Goal: Find contact information: Find contact information

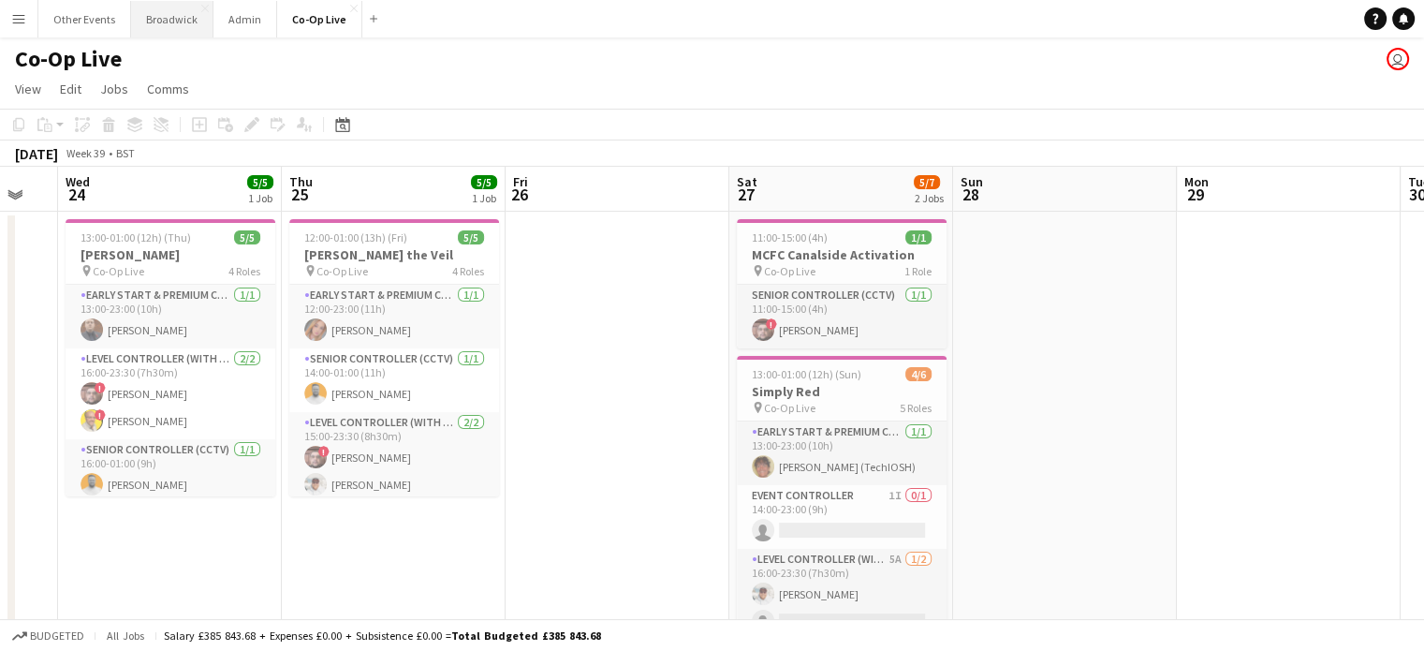
click at [180, 14] on button "Broadwick Close" at bounding box center [172, 19] width 82 height 37
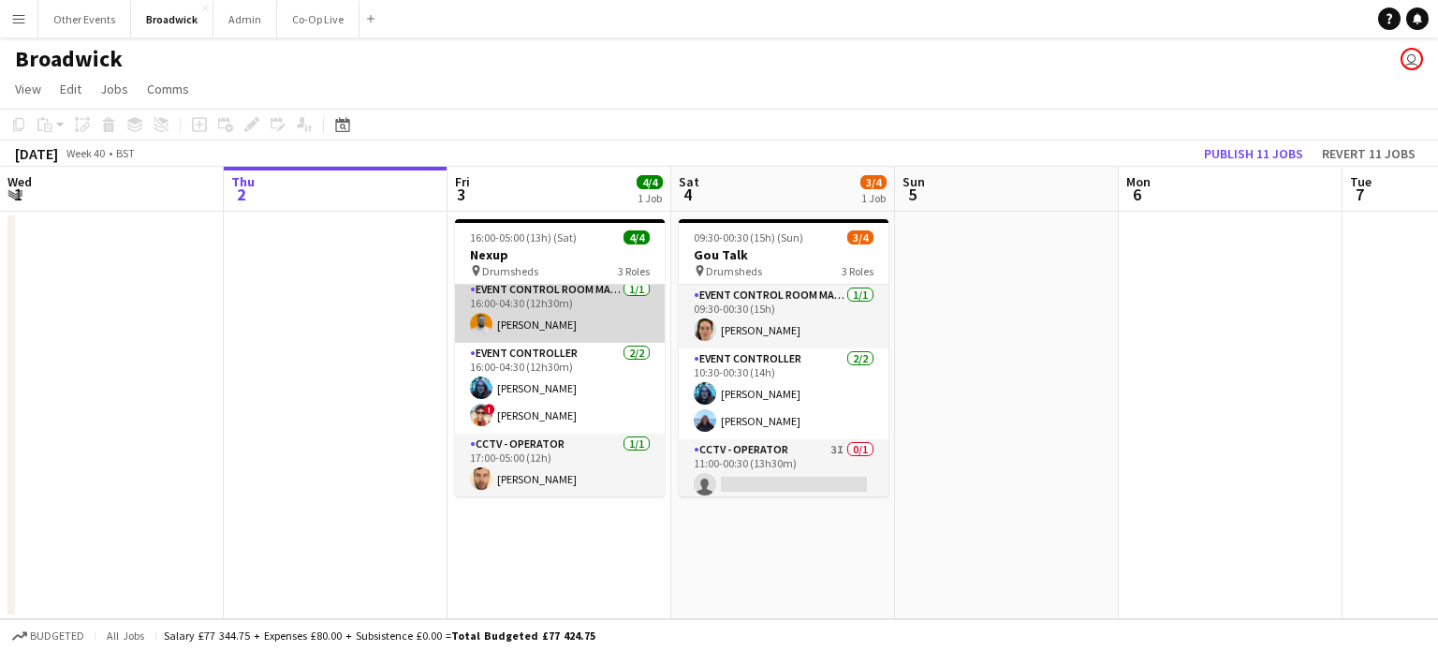
click at [517, 298] on app-card-role "Event Control Room Manager [DATE] 16:00-04:30 (12h30m) [PERSON_NAME]" at bounding box center [560, 311] width 210 height 64
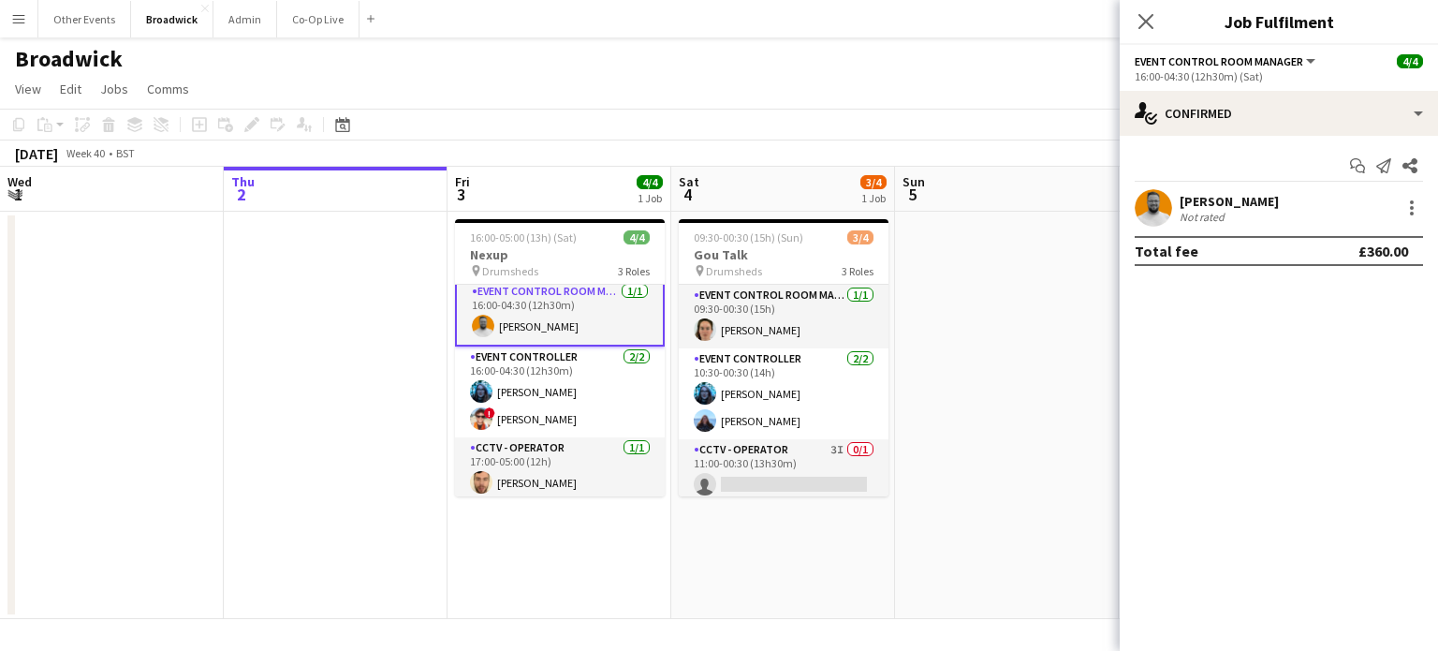
scroll to position [7, 0]
click at [1159, 203] on app-user-avatar at bounding box center [1153, 207] width 37 height 37
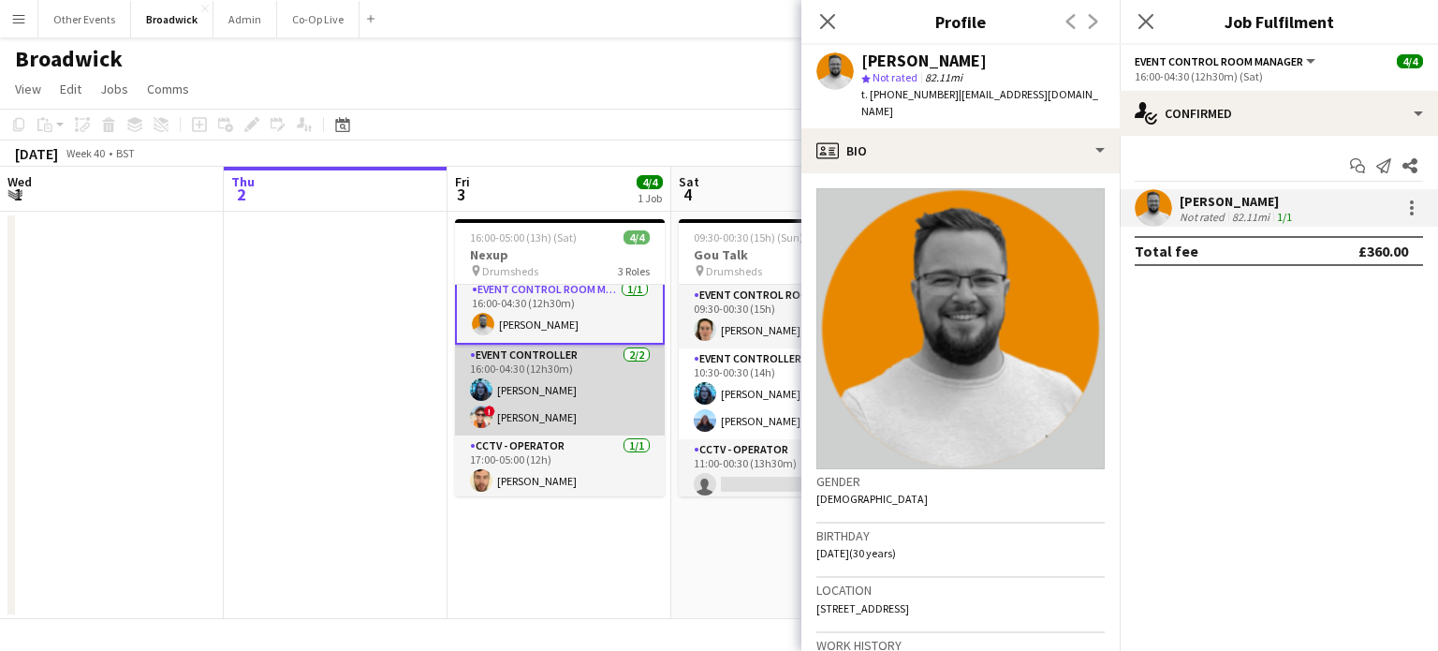
click at [534, 389] on app-card-role "Event Controller [DATE] 16:00-04:30 (12h30m) [PERSON_NAME] ! [PERSON_NAME]" at bounding box center [560, 390] width 210 height 91
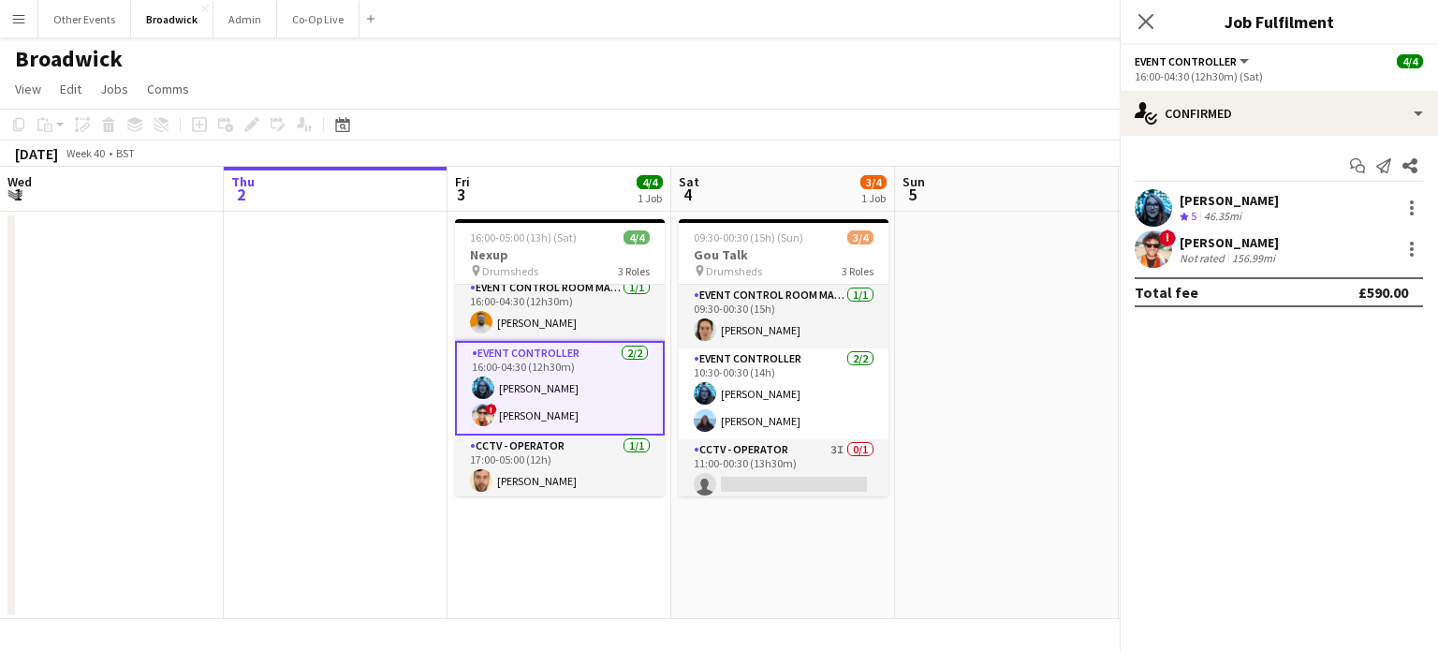
scroll to position [6, 0]
click at [534, 389] on app-card-role "Event Controller [DATE] 16:00-04:30 (12h30m) [PERSON_NAME] ! [PERSON_NAME]" at bounding box center [560, 390] width 210 height 95
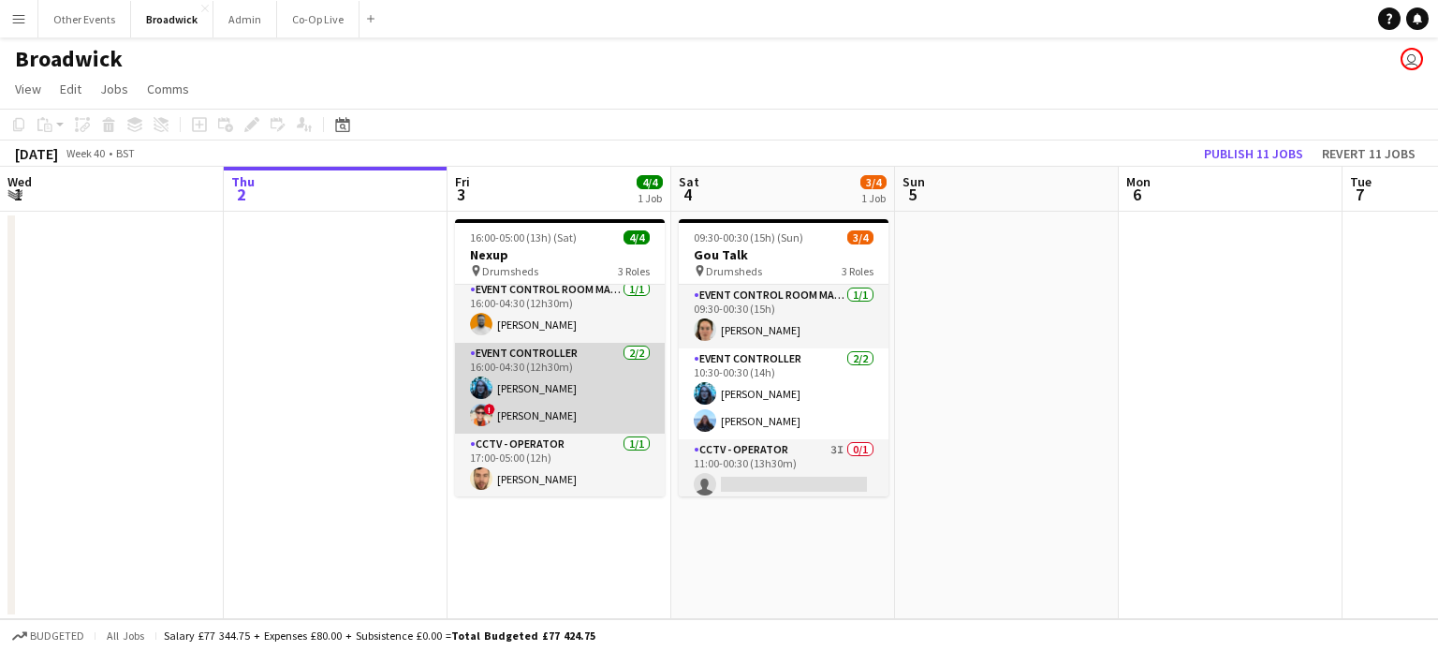
click at [534, 389] on app-card-role "Event Controller [DATE] 16:00-04:30 (12h30m) [PERSON_NAME] ! [PERSON_NAME]" at bounding box center [560, 388] width 210 height 91
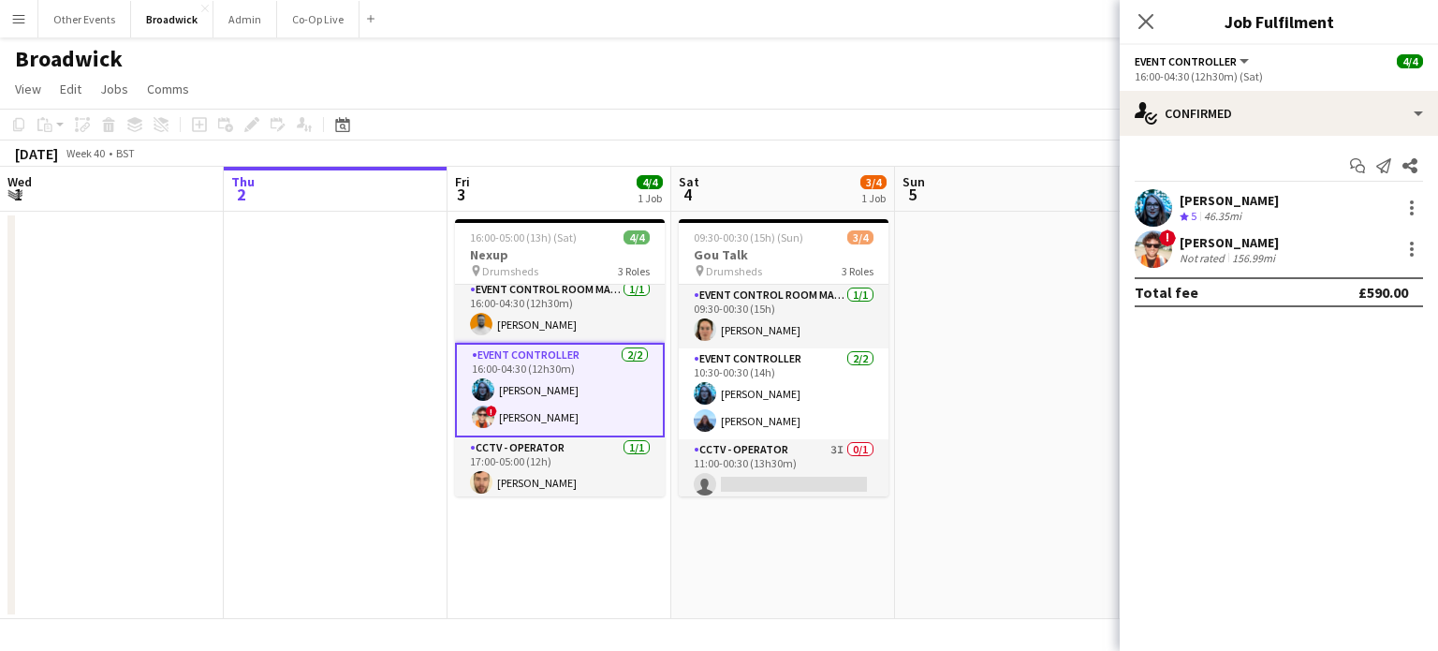
click at [1157, 198] on app-user-avatar at bounding box center [1153, 207] width 37 height 37
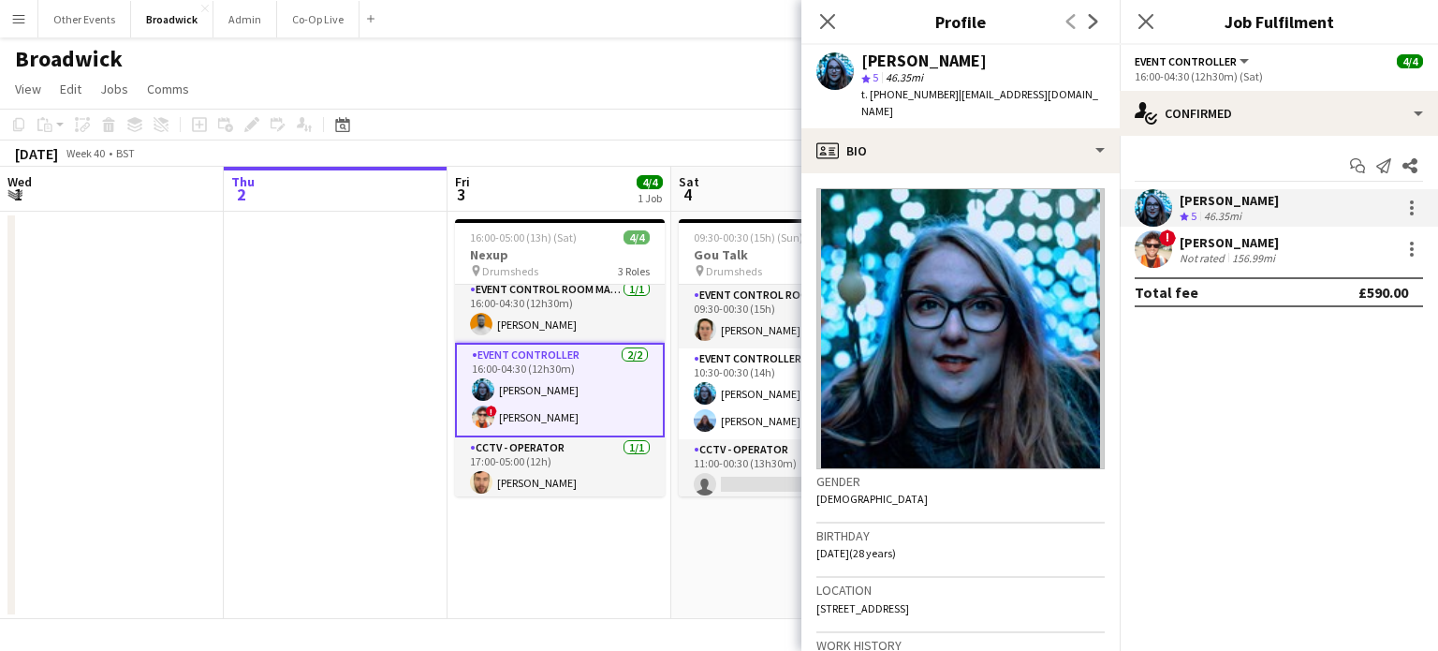
drag, startPoint x: 1019, startPoint y: 56, endPoint x: 942, endPoint y: 61, distance: 76.9
click at [942, 61] on div "[PERSON_NAME]" at bounding box center [923, 60] width 125 height 17
copy div "Manktelow"
drag, startPoint x: 948, startPoint y: 89, endPoint x: 1082, endPoint y: 96, distance: 134.1
click at [1082, 96] on div "[PERSON_NAME] star 5 46.35mi t. [PHONE_NUMBER] | [EMAIL_ADDRESS][DOMAIN_NAME]" at bounding box center [960, 86] width 318 height 83
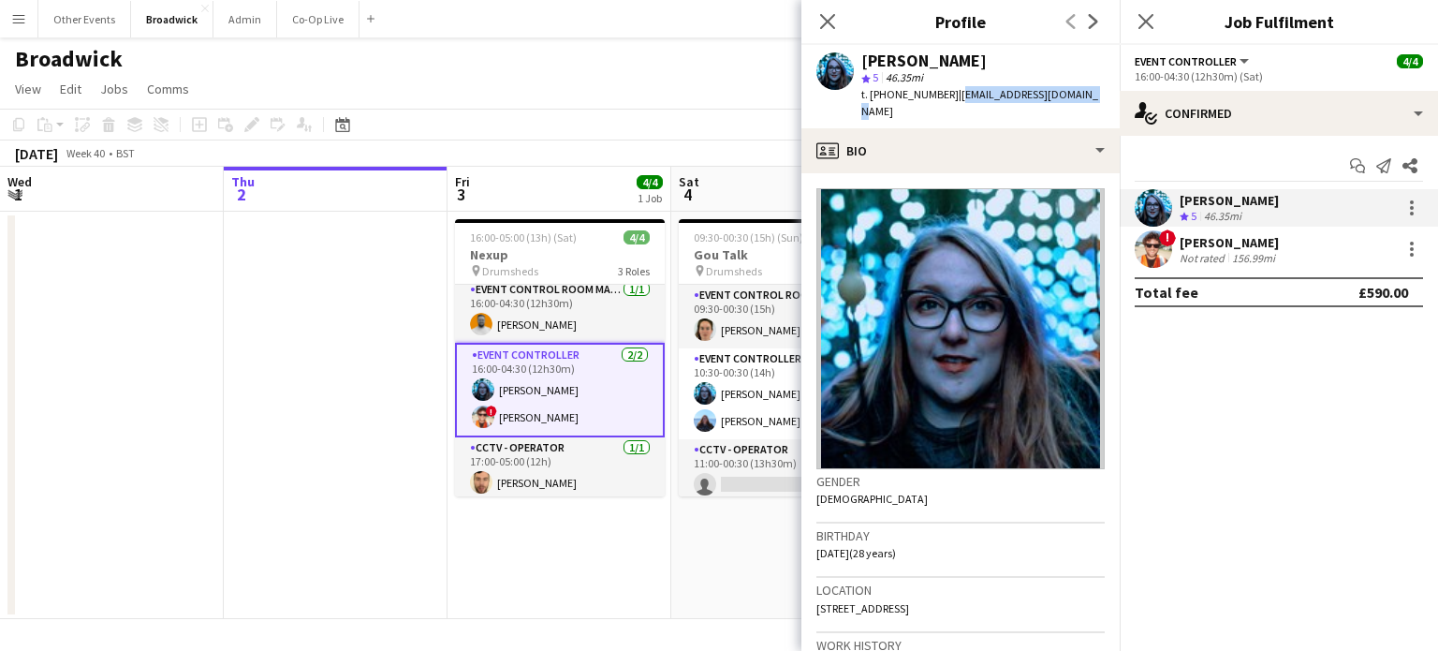
copy span "[EMAIL_ADDRESS][DOMAIN_NAME]"
click at [1191, 248] on div "[PERSON_NAME]" at bounding box center [1229, 242] width 99 height 17
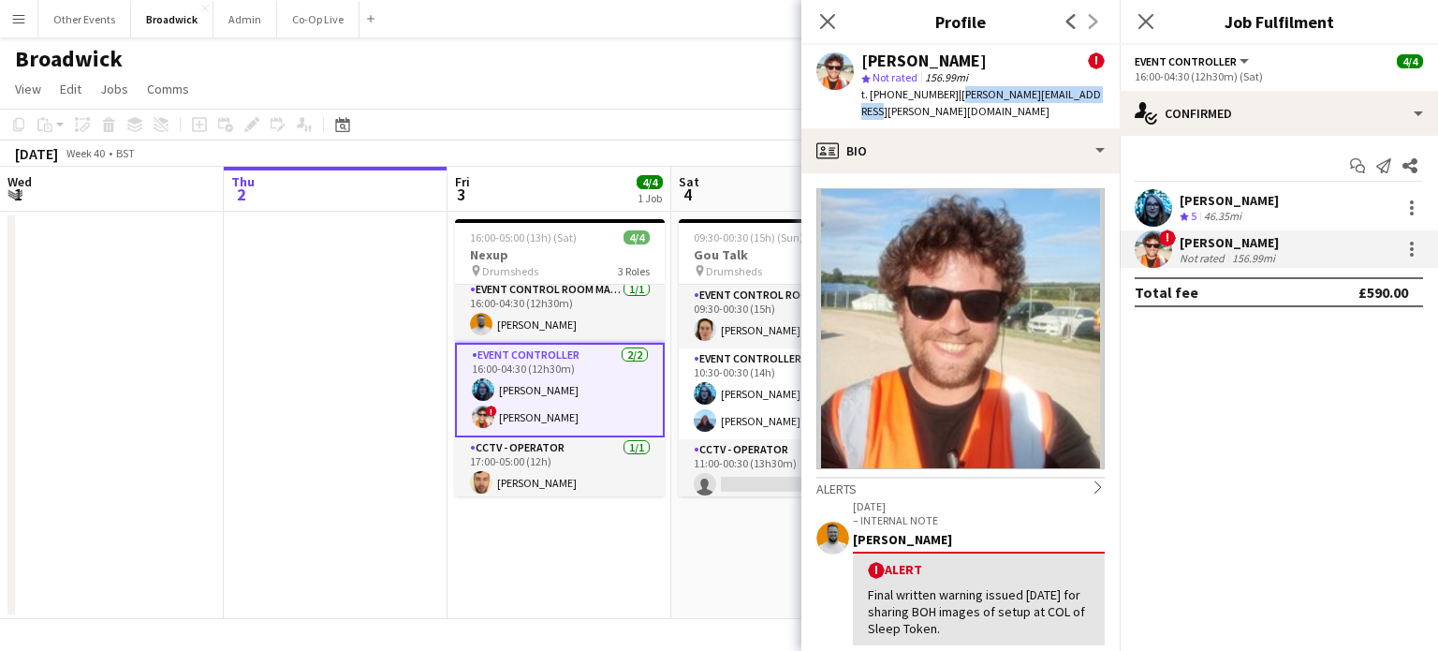
drag, startPoint x: 1087, startPoint y: 95, endPoint x: 950, endPoint y: 105, distance: 137.1
click at [950, 105] on div "[PERSON_NAME] ! star Not rated 156.99mi t. [PHONE_NUMBER] | [PERSON_NAME][EMAIL…" at bounding box center [960, 86] width 318 height 83
copy span "[PERSON_NAME][EMAIL_ADDRESS][PERSON_NAME][DOMAIN_NAME]"
click at [565, 491] on app-card-role "CCTV - Operator [DATE] 17:00-05:00 (12h) [PERSON_NAME]" at bounding box center [560, 469] width 210 height 64
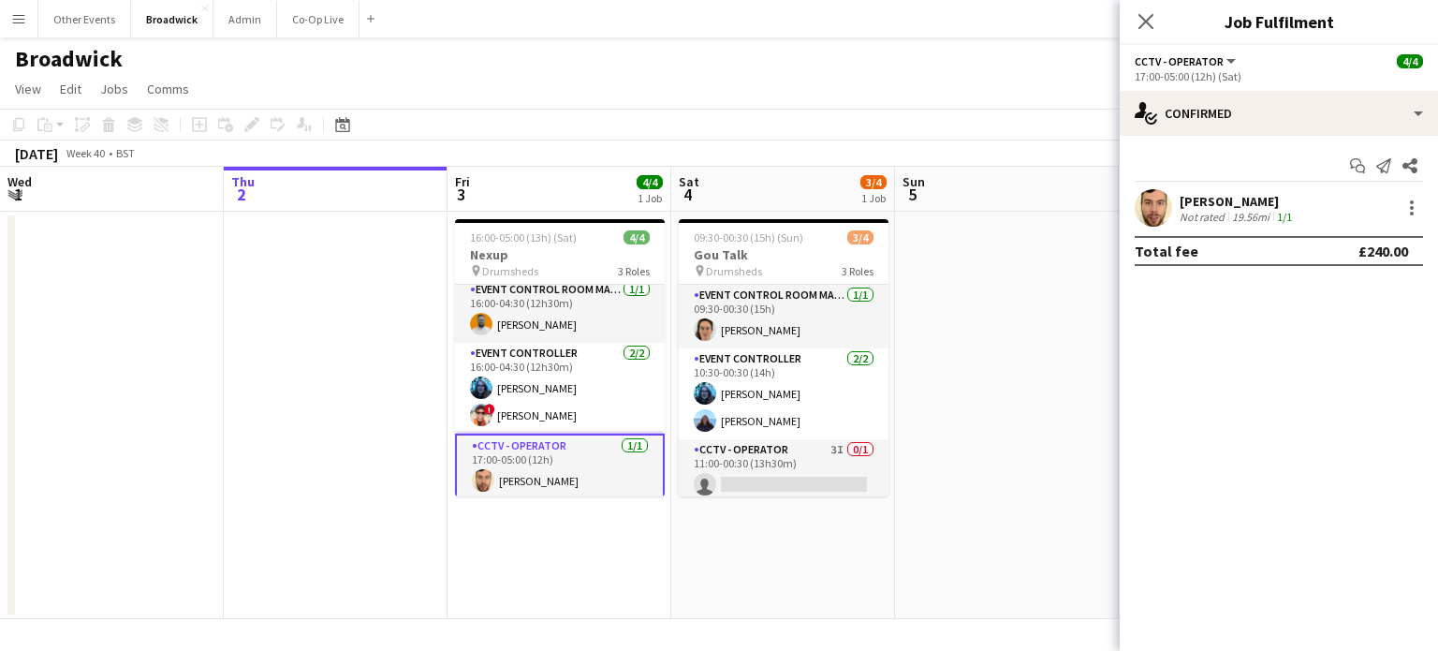
click at [1166, 207] on app-user-avatar at bounding box center [1153, 207] width 37 height 37
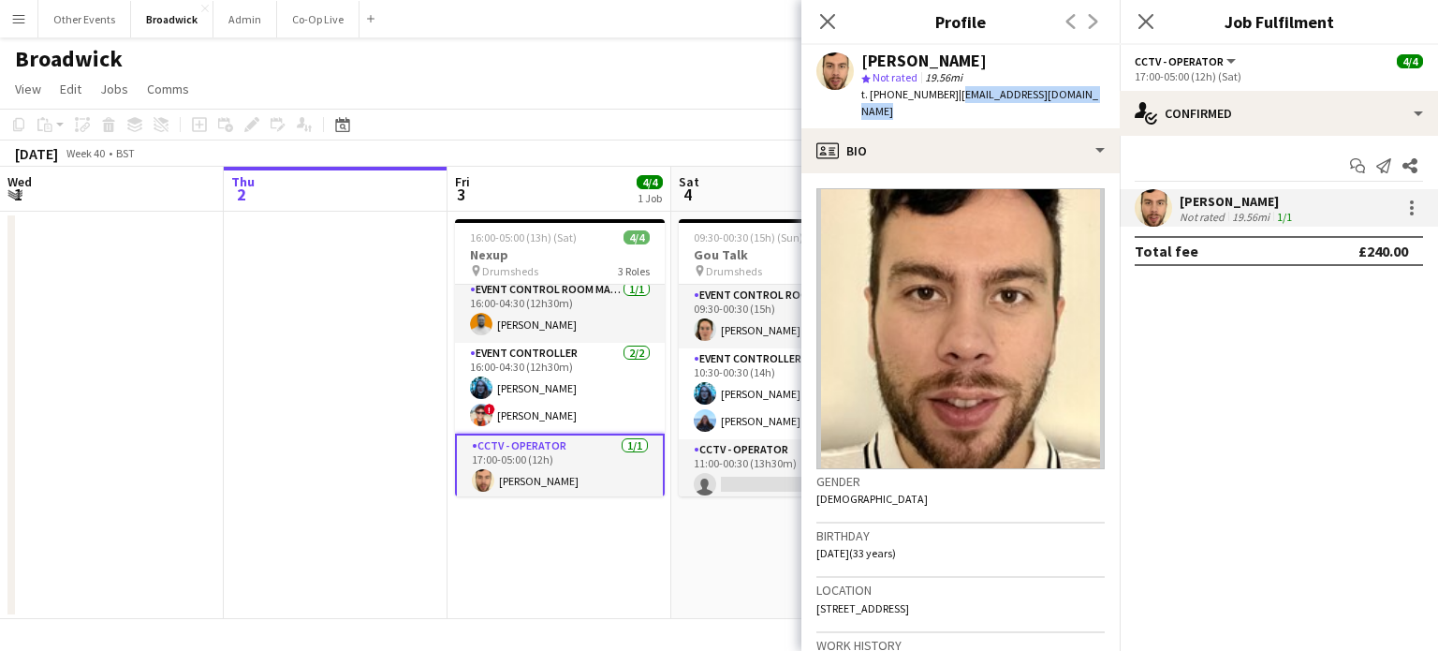
drag, startPoint x: 950, startPoint y: 92, endPoint x: 1101, endPoint y: 104, distance: 151.2
click at [1101, 104] on div "[PERSON_NAME] star Not rated 19.56mi t. [PHONE_NUMBER] | [EMAIL_ADDRESS][DOMAIN…" at bounding box center [960, 86] width 318 height 83
copy span "[EMAIL_ADDRESS][DOMAIN_NAME]"
click at [551, 330] on app-card-role "Event Control Room Manager [DATE] 16:00-04:30 (12h30m) [PERSON_NAME]" at bounding box center [560, 311] width 210 height 64
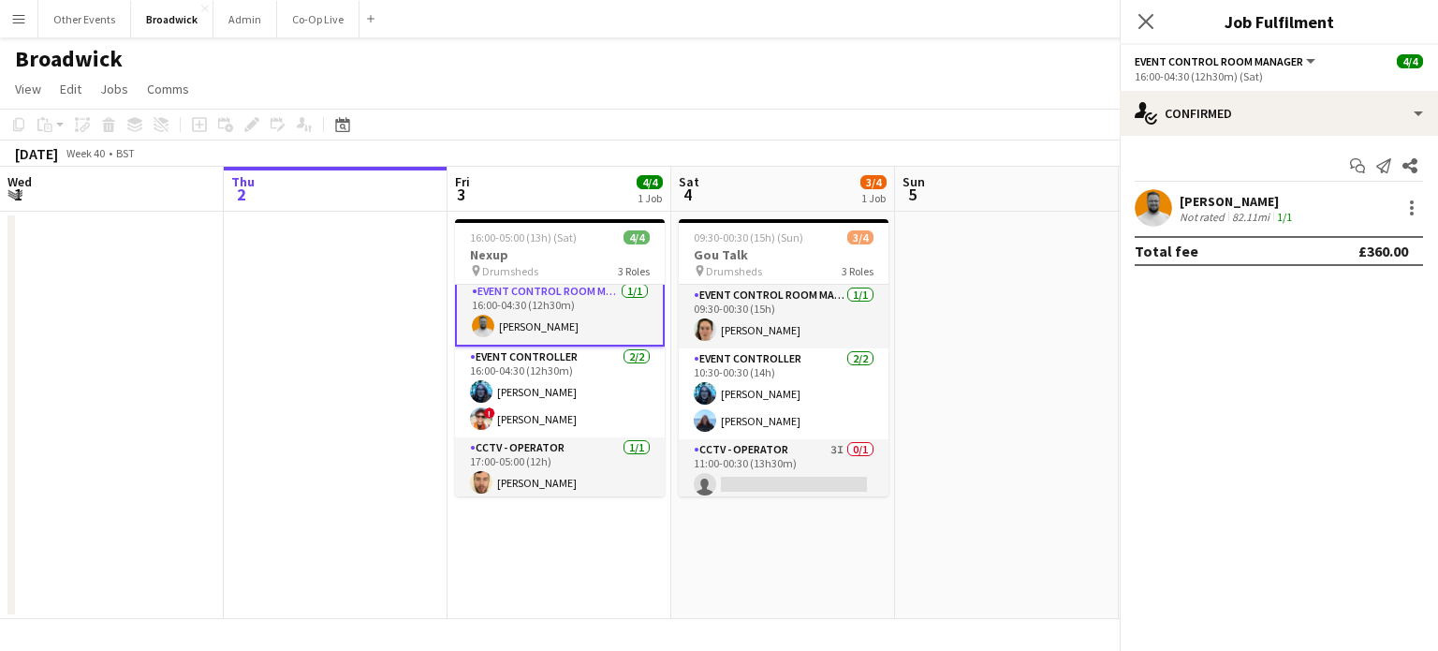
scroll to position [7, 0]
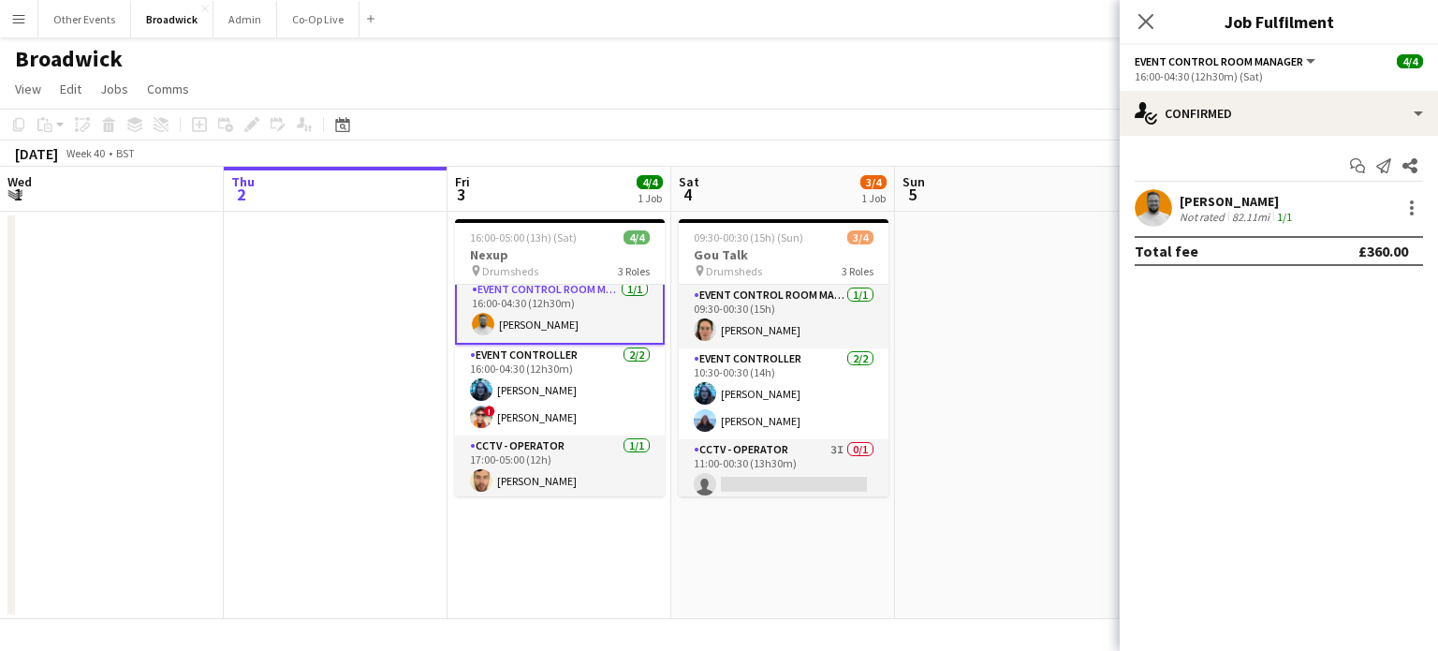
click at [1145, 208] on app-user-avatar at bounding box center [1153, 207] width 37 height 37
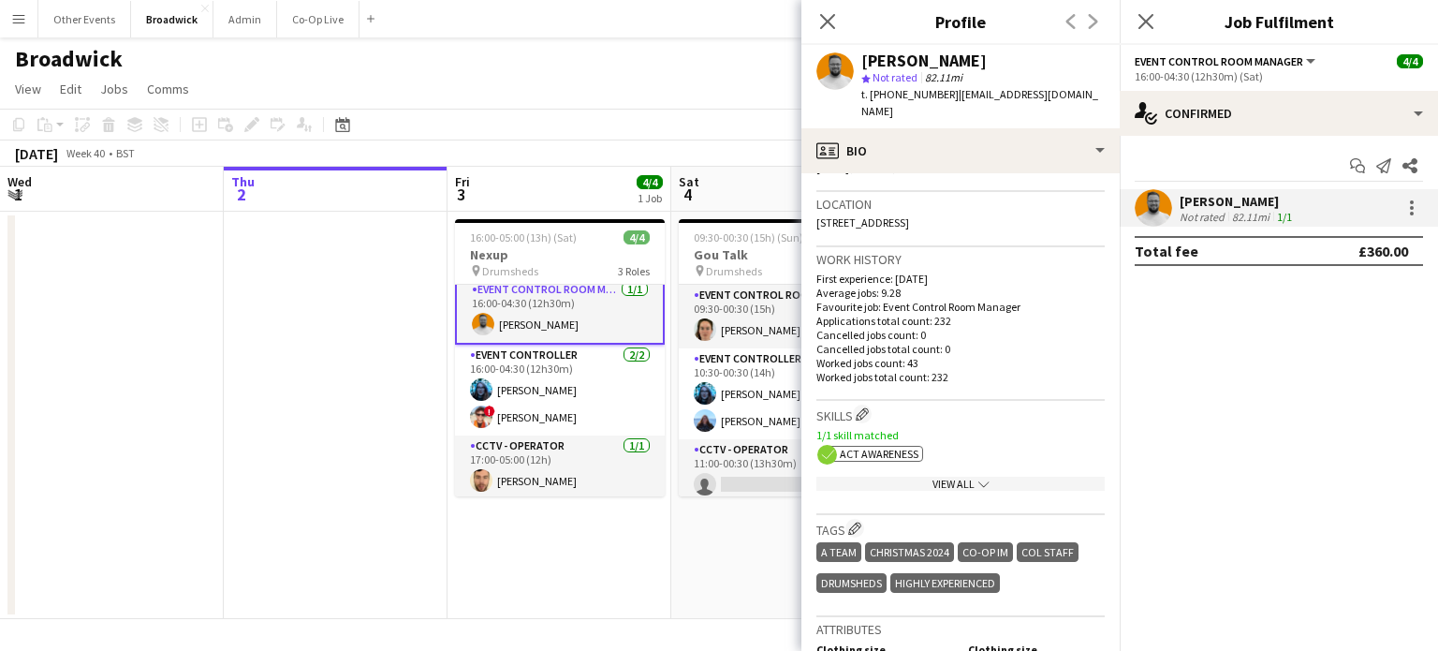
scroll to position [386, 0]
click at [960, 478] on div "View All chevron-down" at bounding box center [960, 484] width 288 height 14
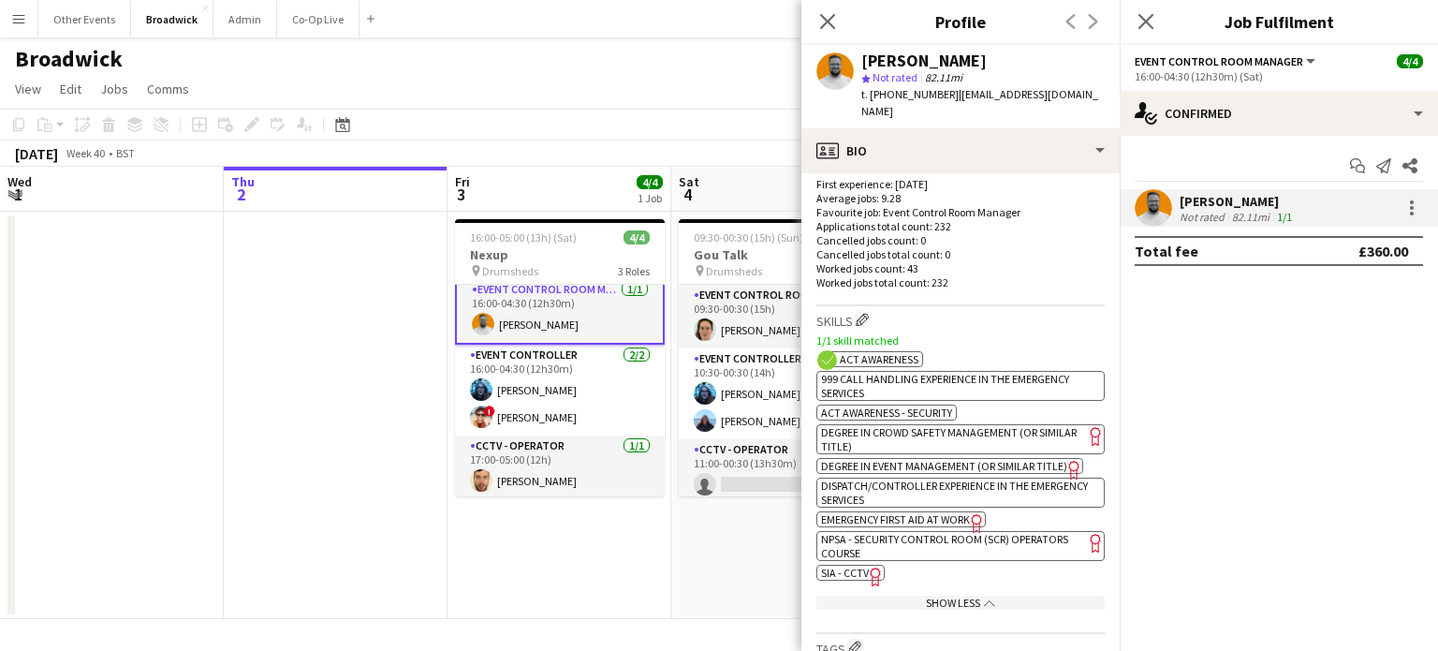
scroll to position [517, 0]
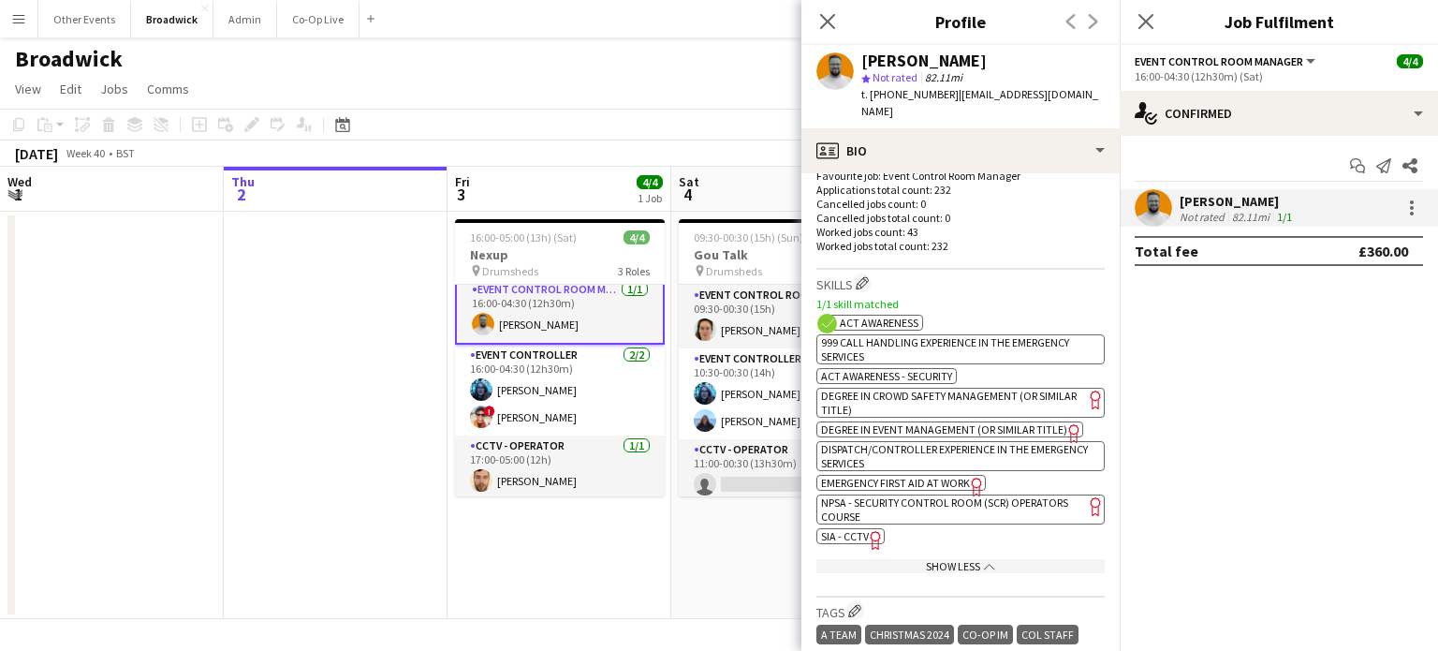
click at [956, 573] on div "Show Less chevron-up" at bounding box center [960, 566] width 288 height 14
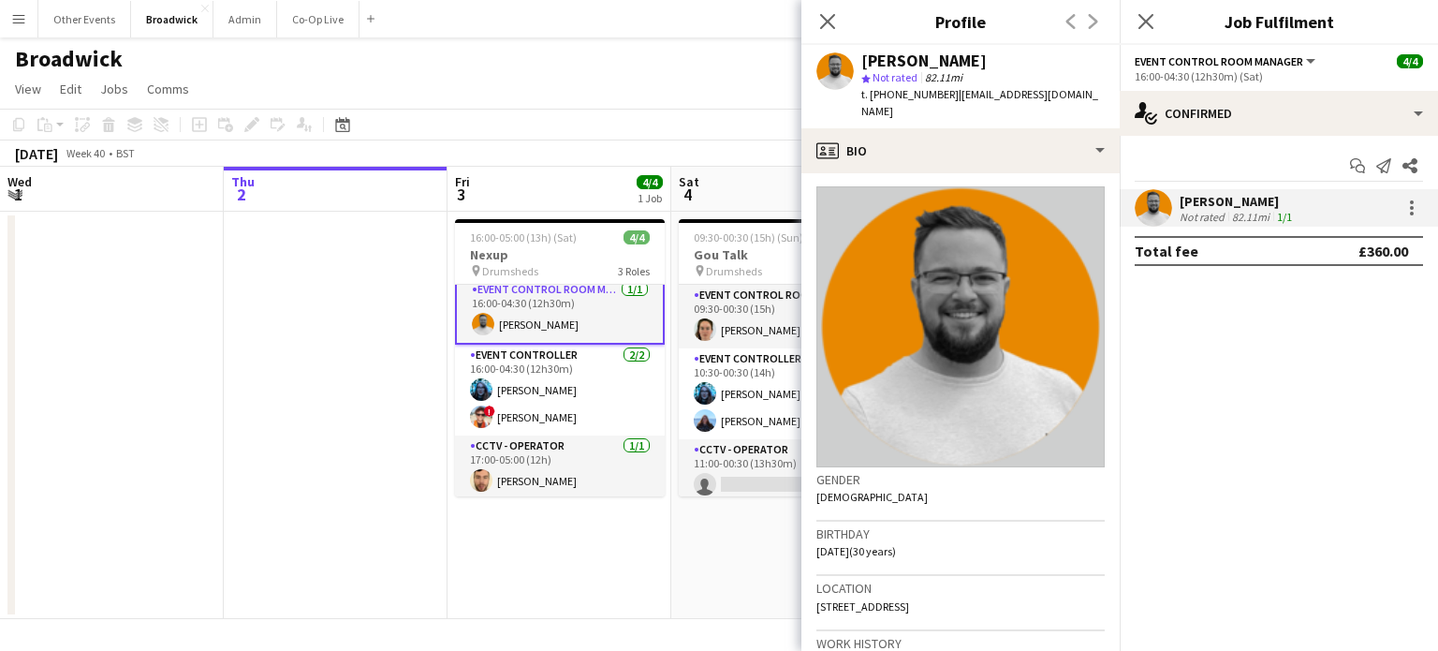
scroll to position [0, 0]
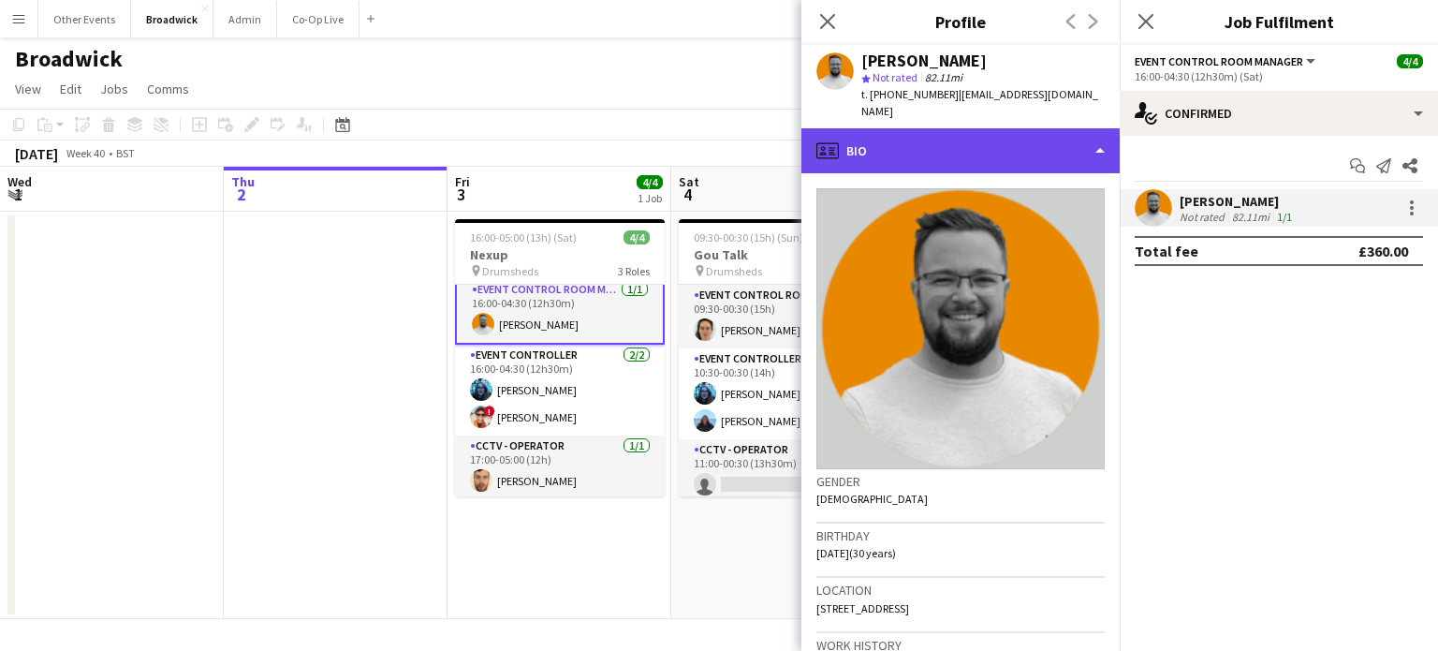
click at [1097, 149] on div "profile Bio" at bounding box center [960, 150] width 318 height 45
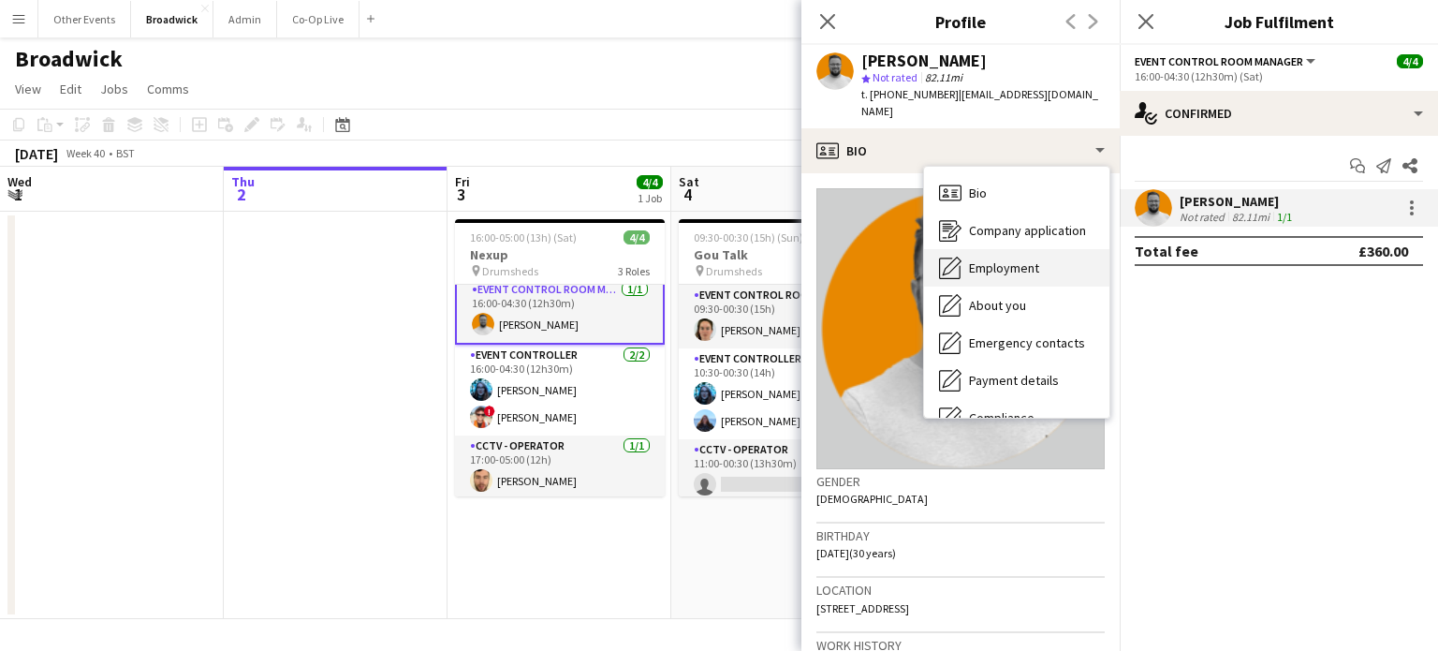
click at [1028, 267] on span "Employment" at bounding box center [1004, 267] width 70 height 17
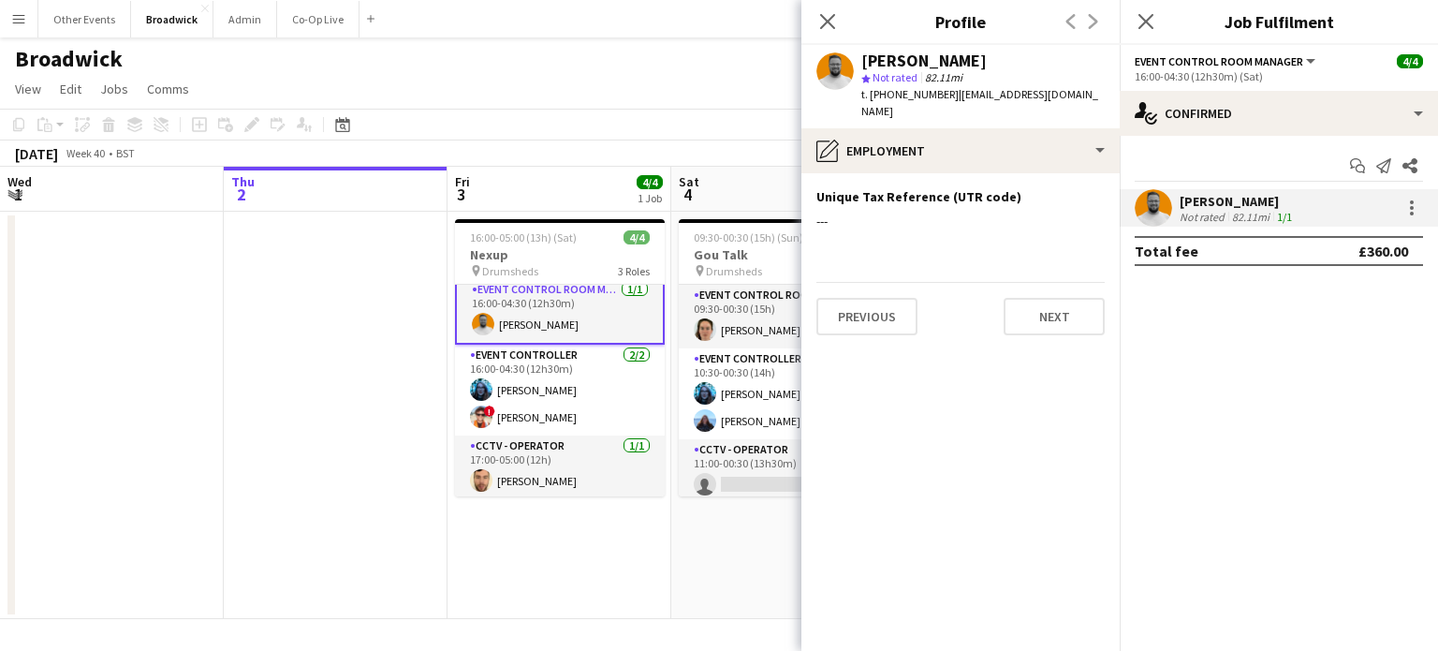
click at [1028, 267] on app-section-data-types "Unique Tax Reference (UTR code) Edit this field --- Previous Next" at bounding box center [960, 411] width 318 height 477
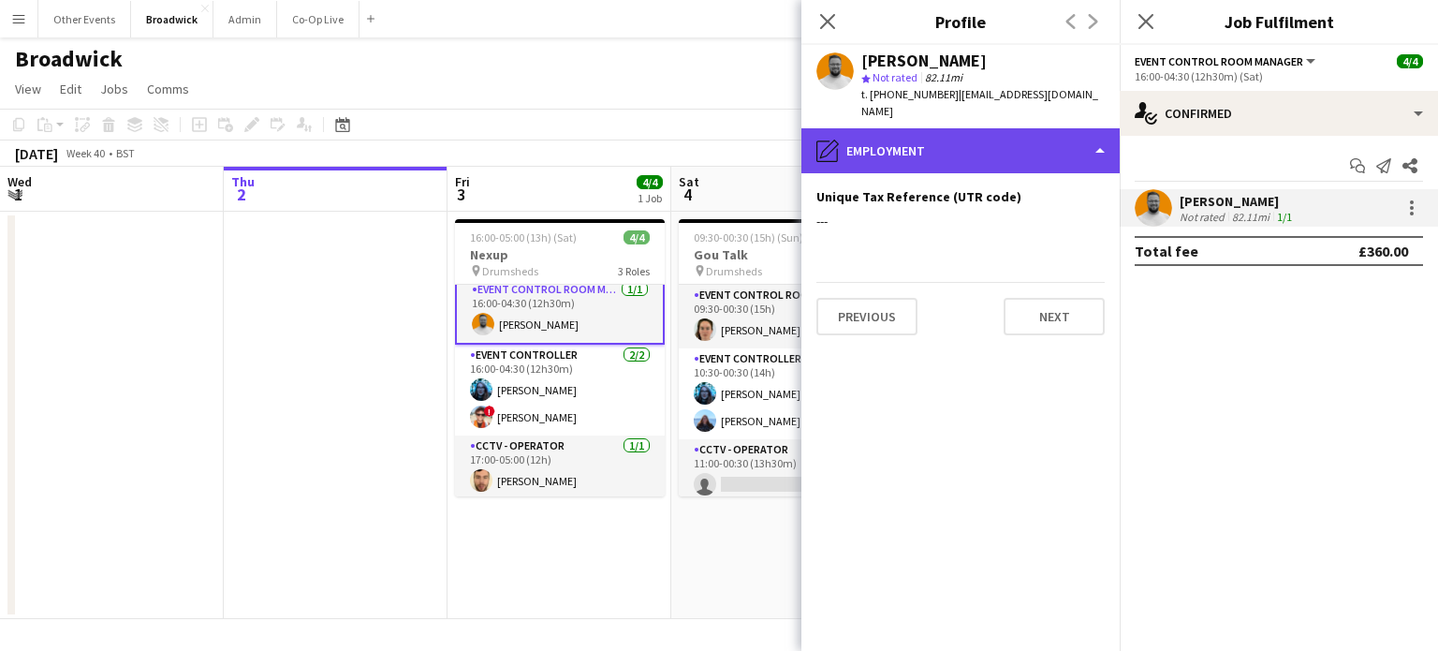
click at [1105, 143] on div "pencil4 Employment" at bounding box center [960, 150] width 318 height 45
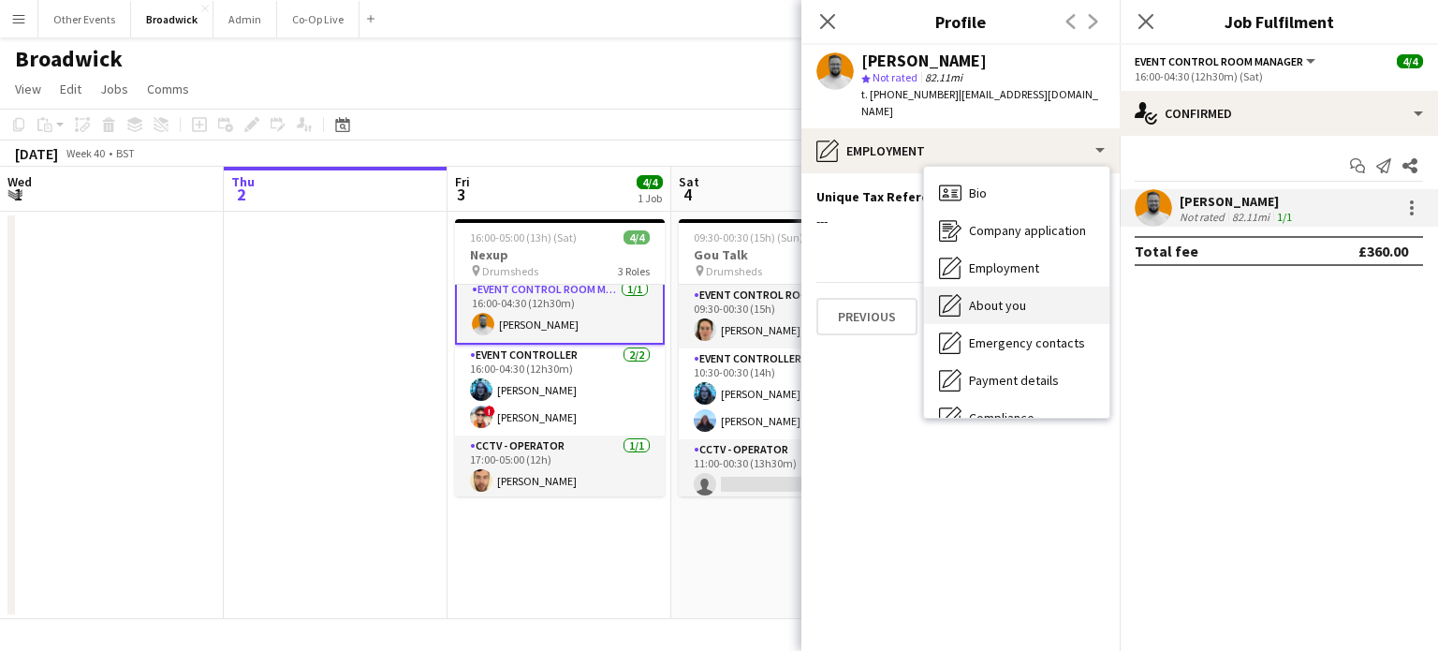
click at [999, 292] on div "About you About you" at bounding box center [1016, 304] width 185 height 37
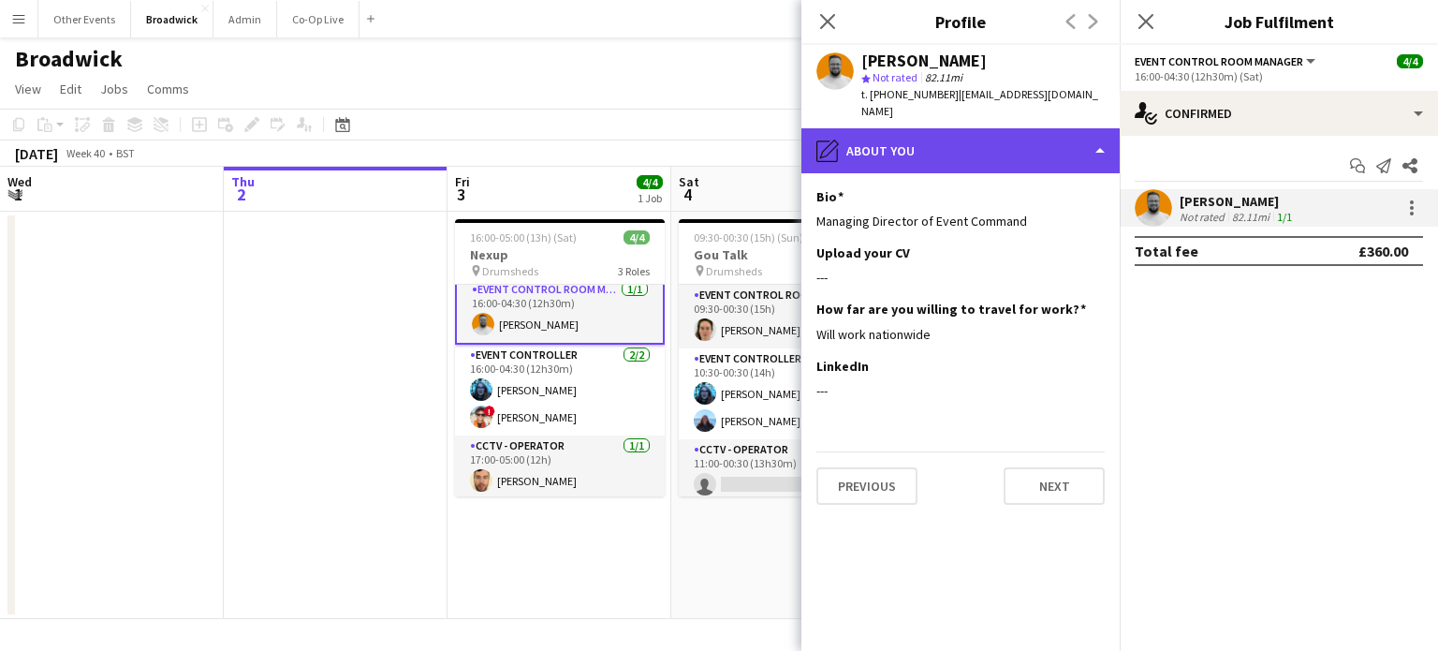
click at [1080, 150] on div "pencil4 About you" at bounding box center [960, 150] width 318 height 45
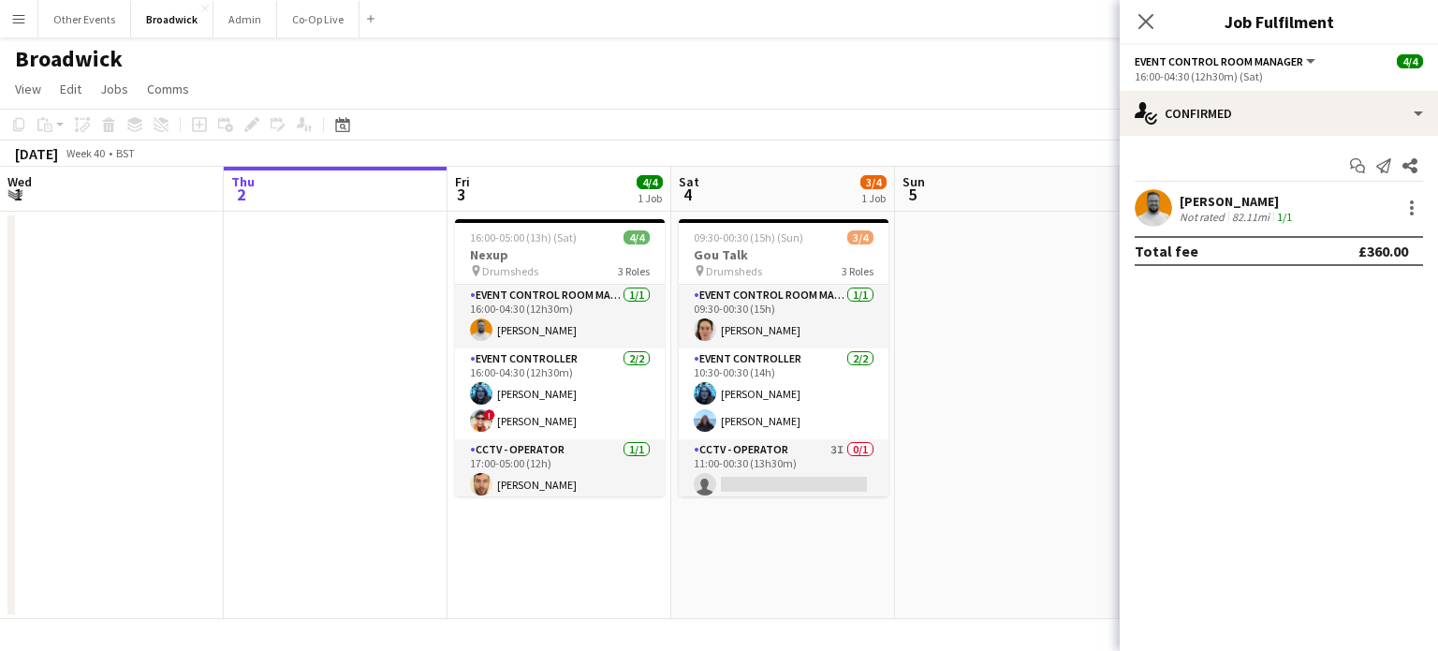
click at [1146, 220] on app-user-avatar at bounding box center [1153, 207] width 37 height 37
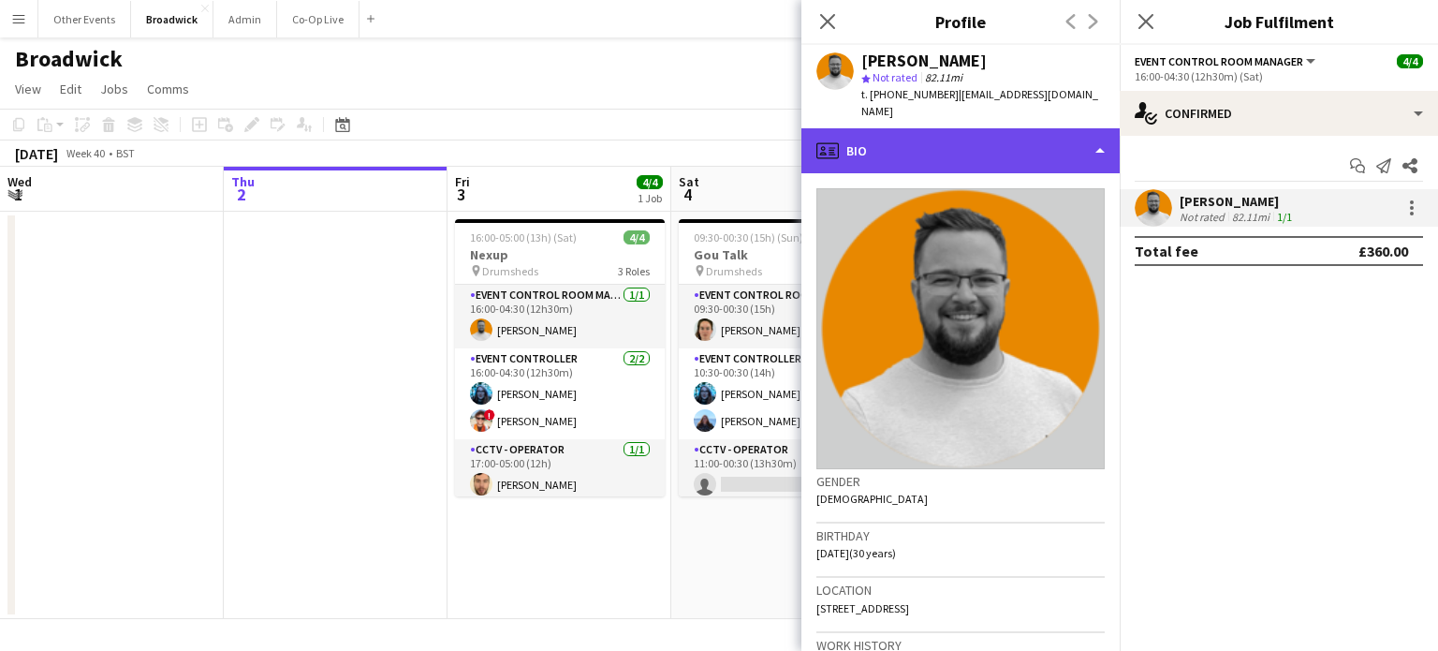
click at [907, 148] on div "profile Bio" at bounding box center [960, 150] width 318 height 45
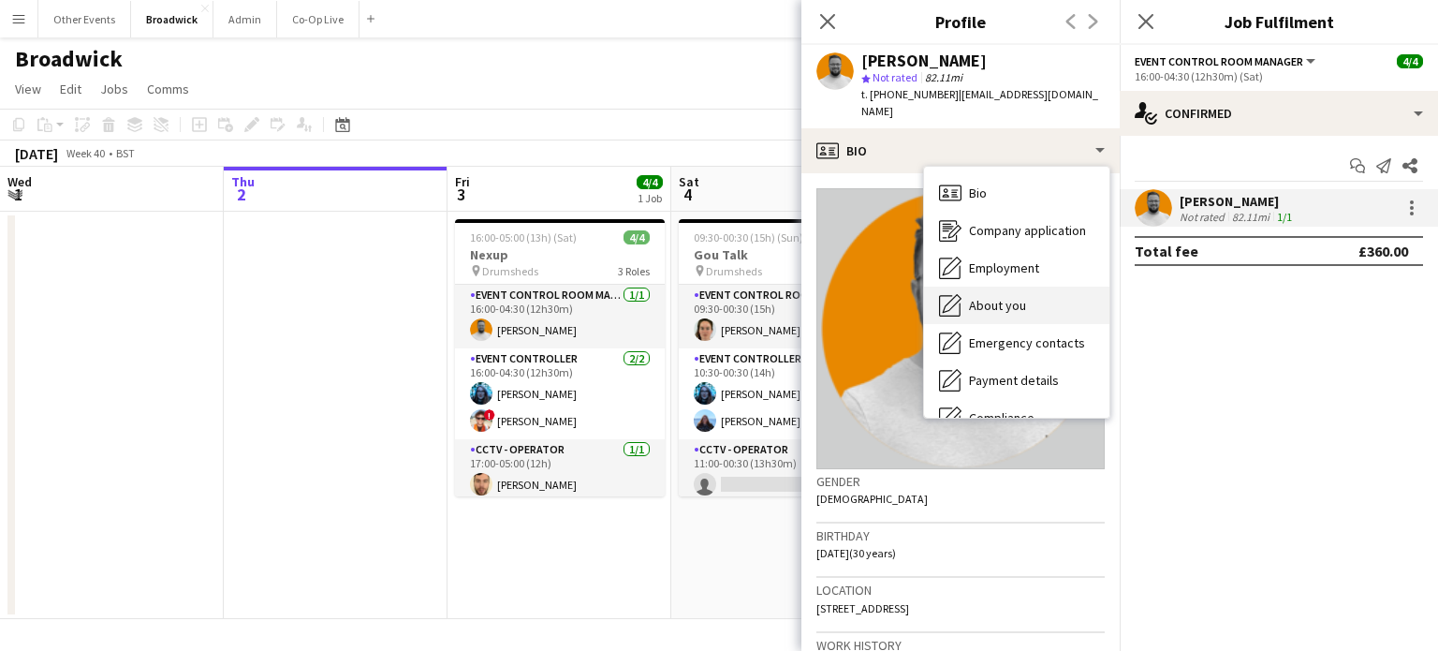
click at [992, 308] on span "About you" at bounding box center [997, 305] width 57 height 17
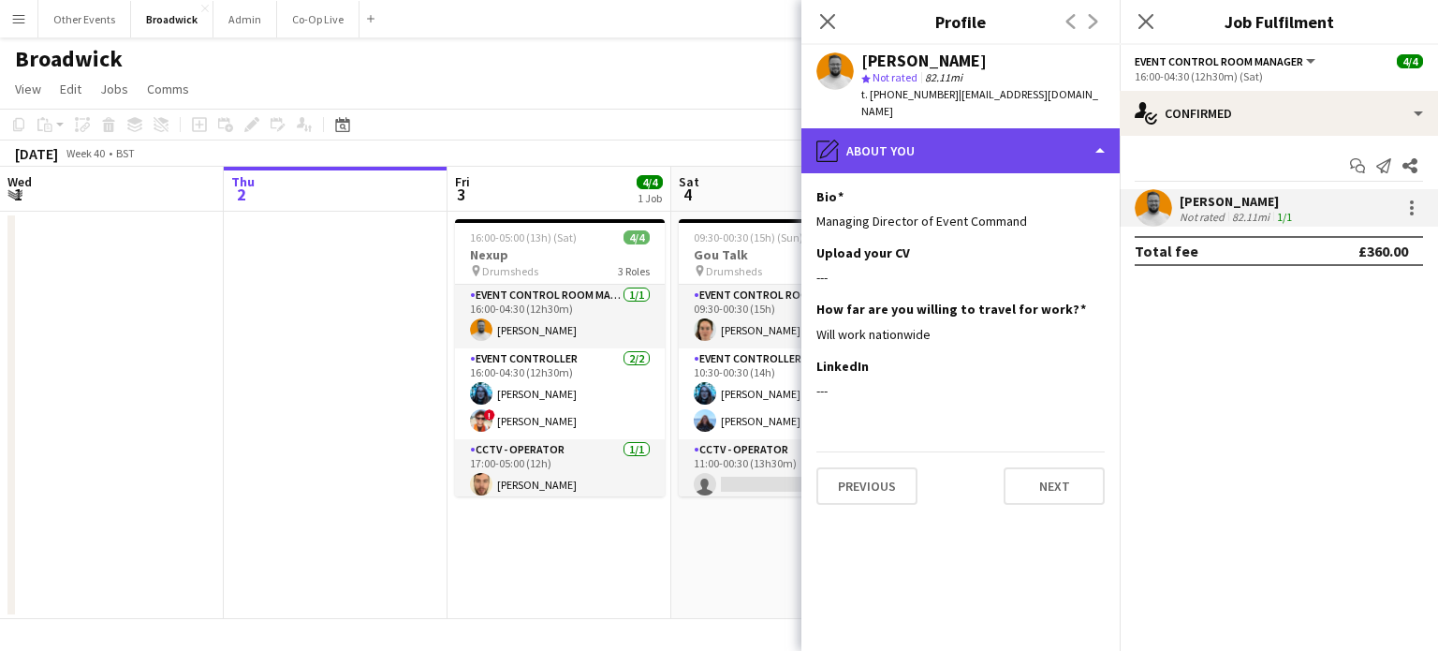
click at [1067, 153] on div "pencil4 About you" at bounding box center [960, 150] width 318 height 45
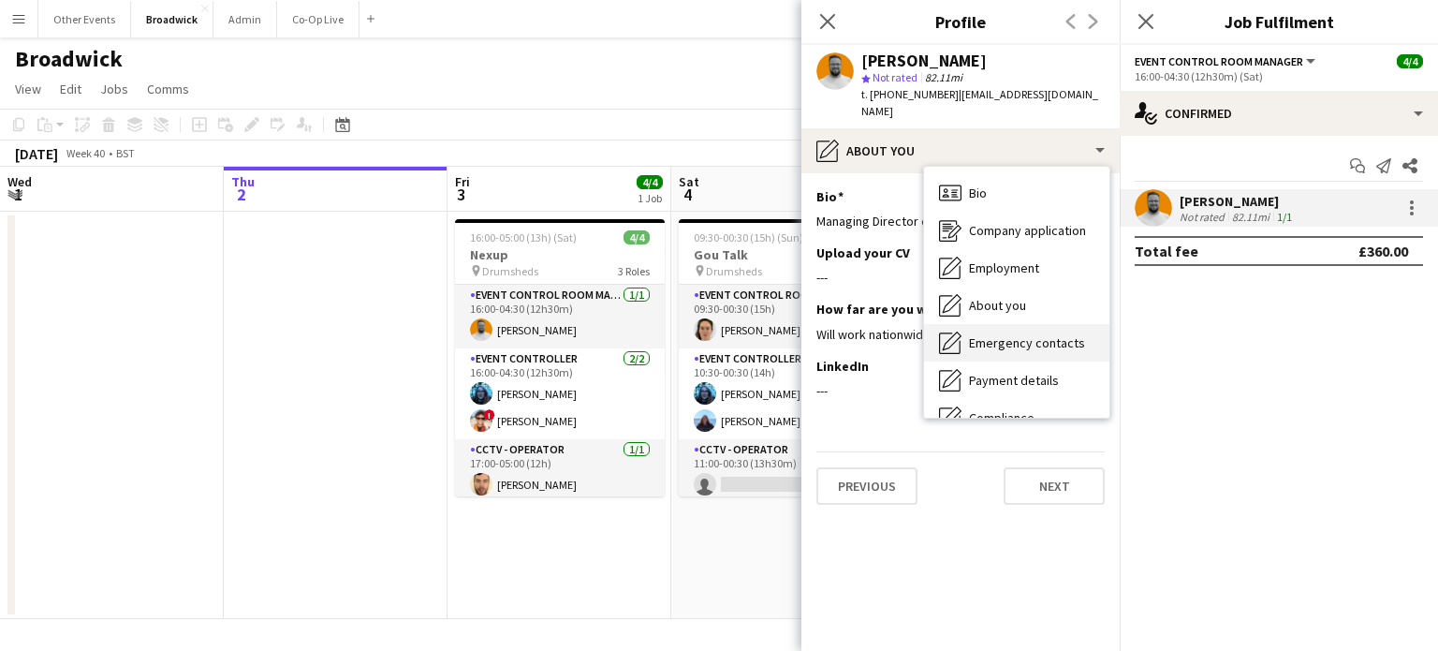
click at [1011, 334] on span "Emergency contacts" at bounding box center [1027, 342] width 116 height 17
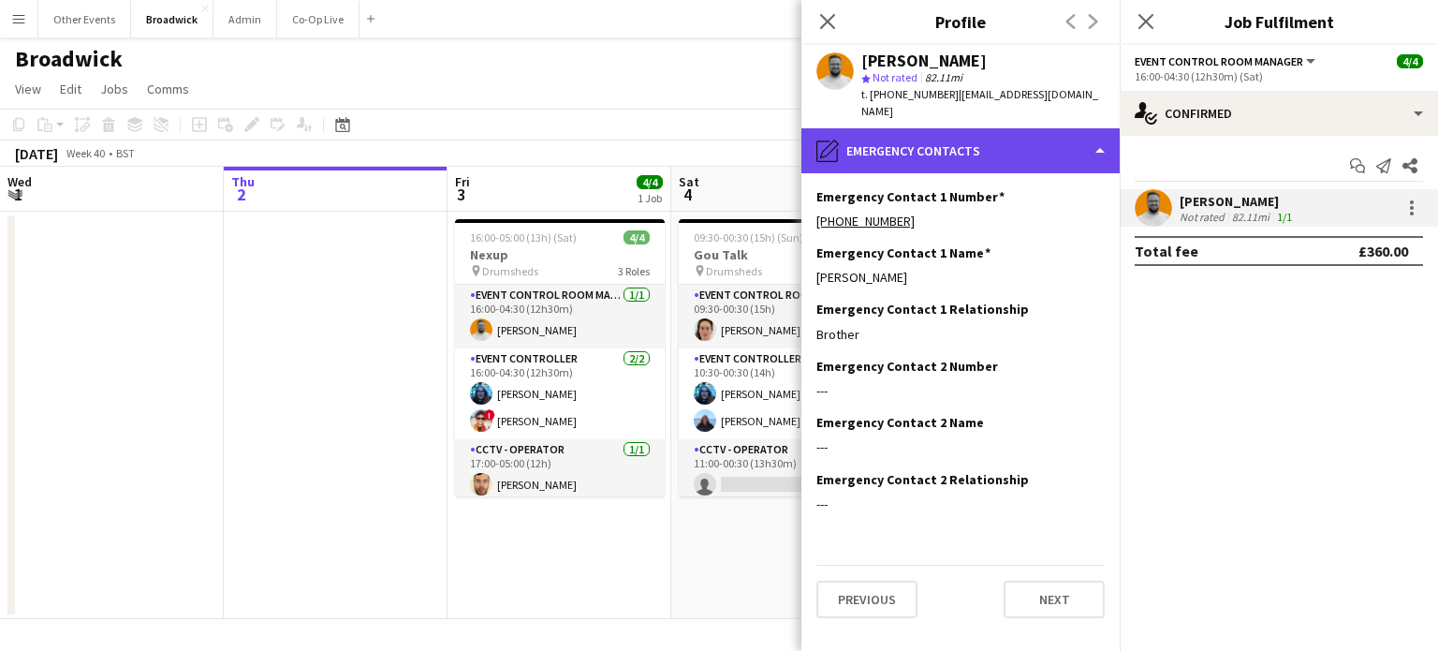
click at [1080, 151] on div "pencil4 Emergency contacts" at bounding box center [960, 150] width 318 height 45
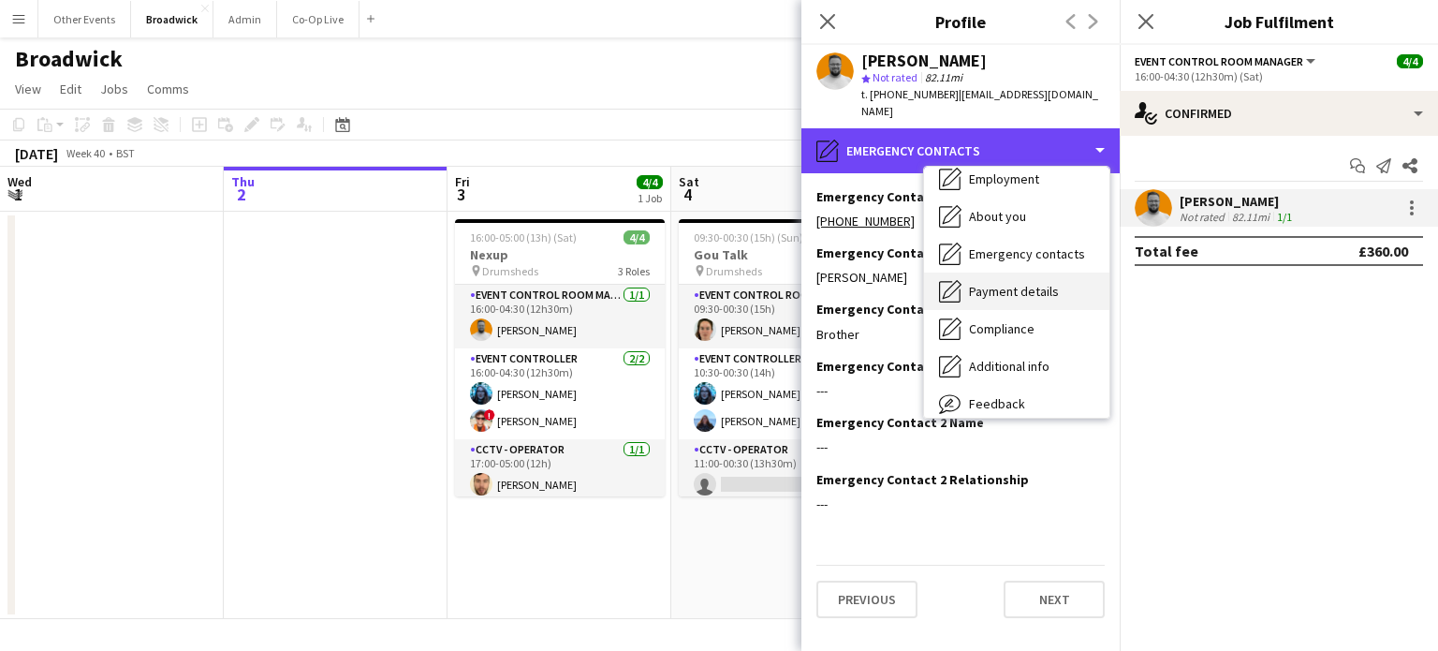
scroll to position [90, 0]
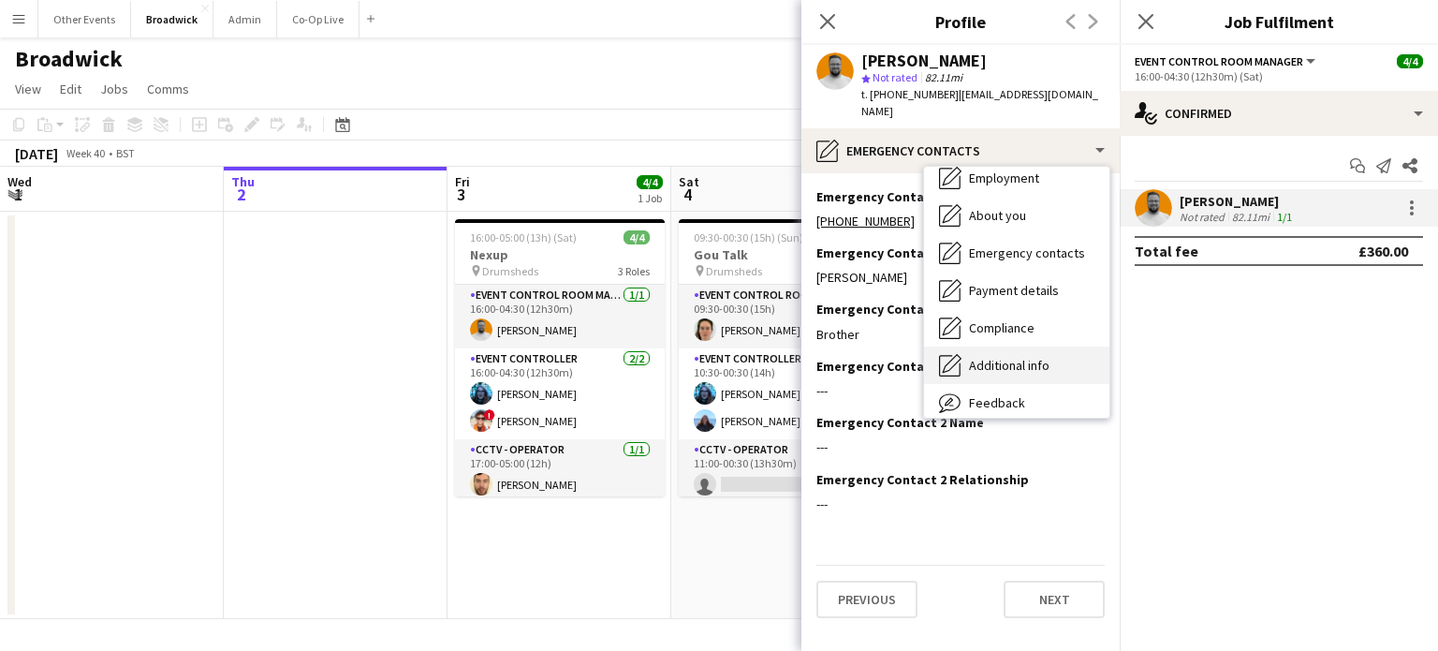
click at [995, 376] on div "Additional info Additional info" at bounding box center [1016, 364] width 185 height 37
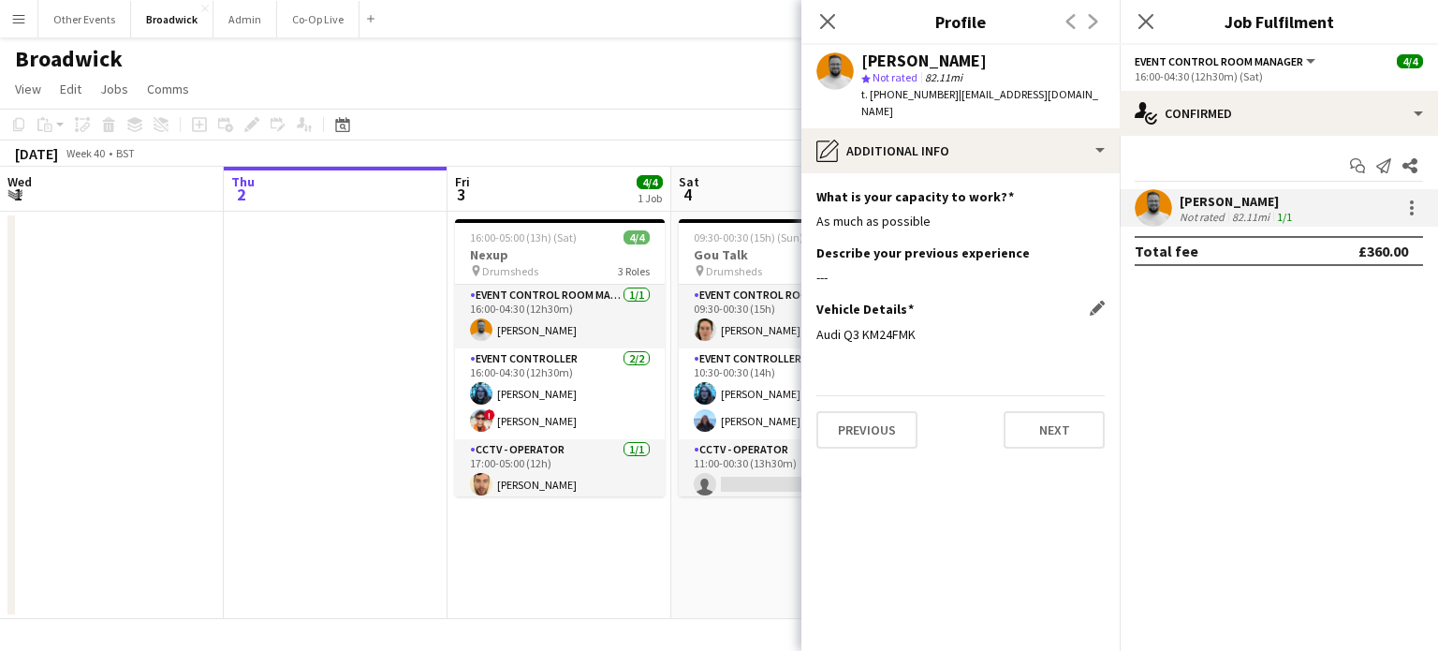
drag, startPoint x: 920, startPoint y: 332, endPoint x: 863, endPoint y: 339, distance: 57.5
click at [863, 339] on div "Audi Q3 KM24FMK" at bounding box center [960, 334] width 288 height 17
copy div "KM24FMK"
